Goal: Transaction & Acquisition: Purchase product/service

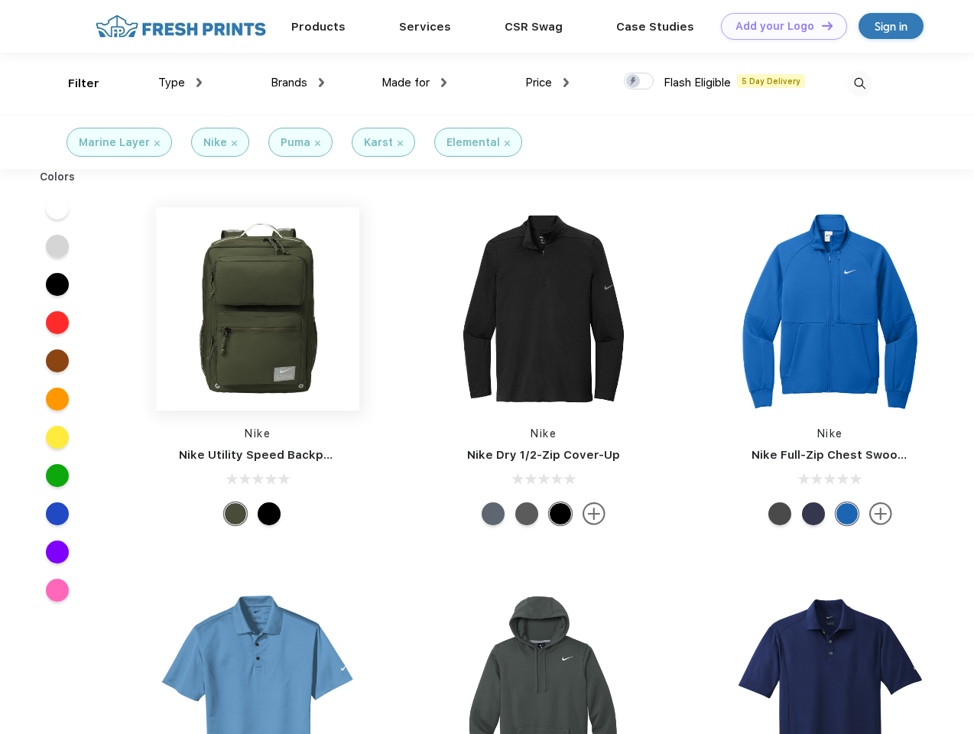
scroll to position [1, 0]
click at [778, 26] on link "Add your Logo Design Tool" at bounding box center [784, 26] width 126 height 27
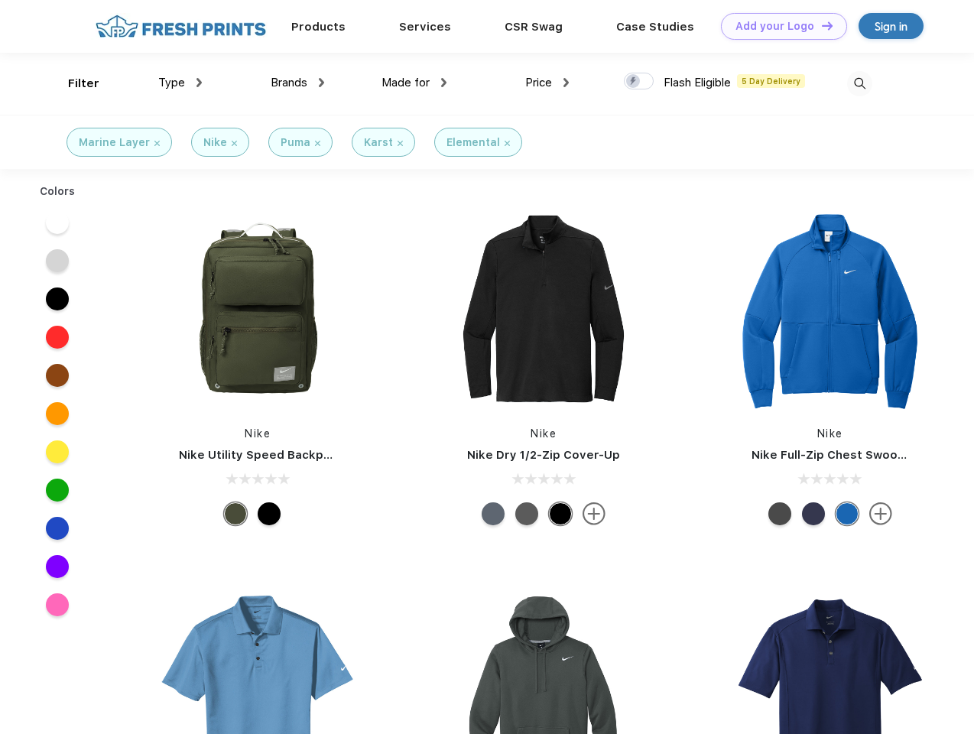
click at [0, 0] on div "Design Tool" at bounding box center [0, 0] width 0 height 0
click at [820, 25] on link "Add your Logo Design Tool" at bounding box center [784, 26] width 126 height 27
click at [73, 83] on div "Filter" at bounding box center [83, 84] width 31 height 18
click at [180, 83] on span "Type" at bounding box center [171, 83] width 27 height 14
click at [297, 83] on span "Brands" at bounding box center [289, 83] width 37 height 14
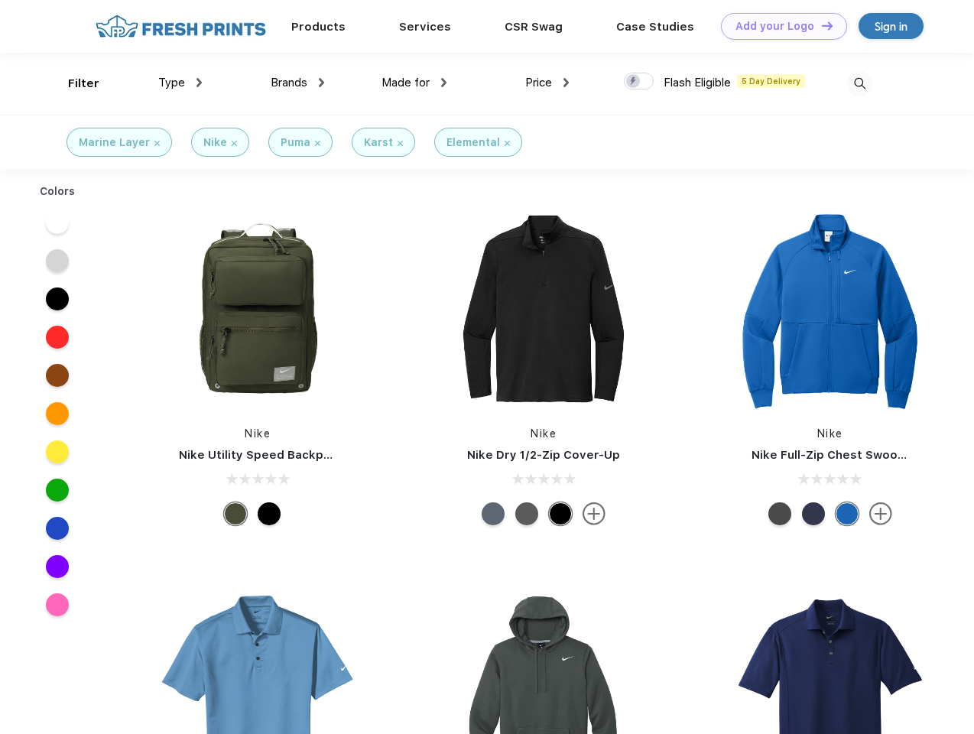
click at [414, 83] on span "Made for" at bounding box center [406, 83] width 48 height 14
click at [548, 83] on span "Price" at bounding box center [538, 83] width 27 height 14
click at [639, 82] on div at bounding box center [639, 81] width 30 height 17
click at [634, 82] on input "checkbox" at bounding box center [629, 77] width 10 height 10
click at [859, 83] on img at bounding box center [859, 83] width 25 height 25
